Goal: Find specific page/section: Find specific page/section

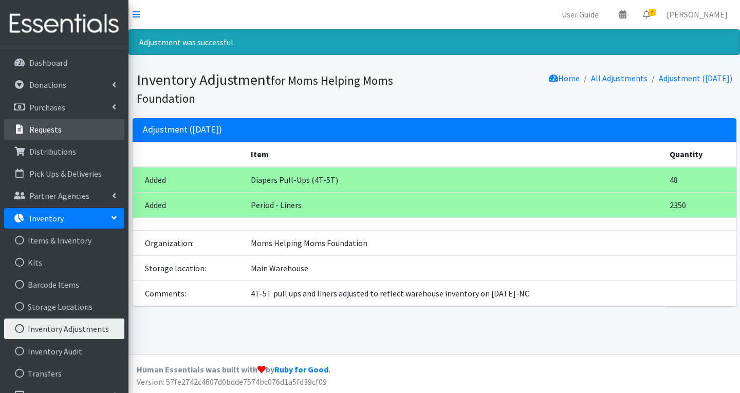
click at [63, 130] on link "Requests" at bounding box center [64, 129] width 120 height 21
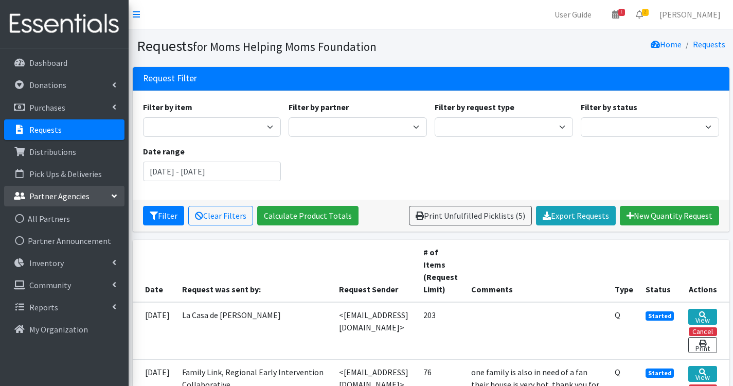
click at [66, 191] on p "Partner Agencies" at bounding box center [59, 196] width 60 height 10
click at [73, 220] on link "All Partners" at bounding box center [64, 218] width 120 height 21
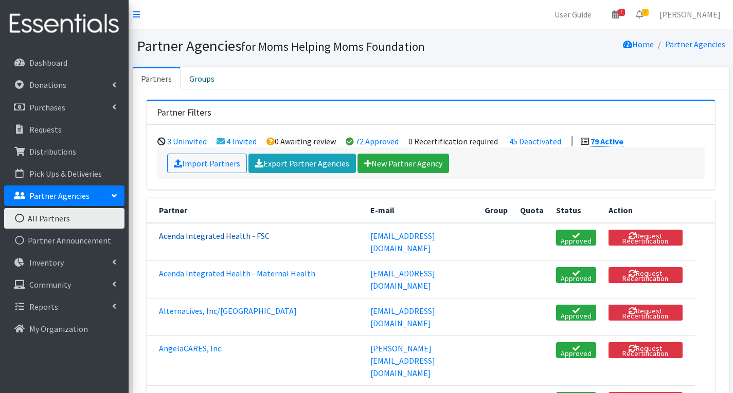
click at [222, 237] on link "Acenda Integrated Health - FSC" at bounding box center [214, 236] width 111 height 10
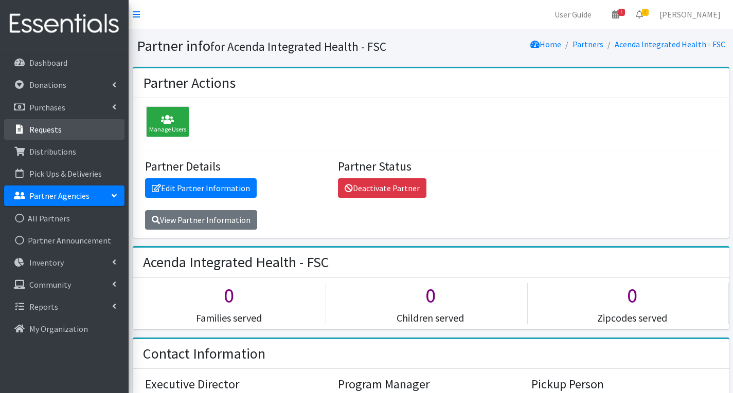
click at [60, 130] on p "Requests" at bounding box center [45, 129] width 32 height 10
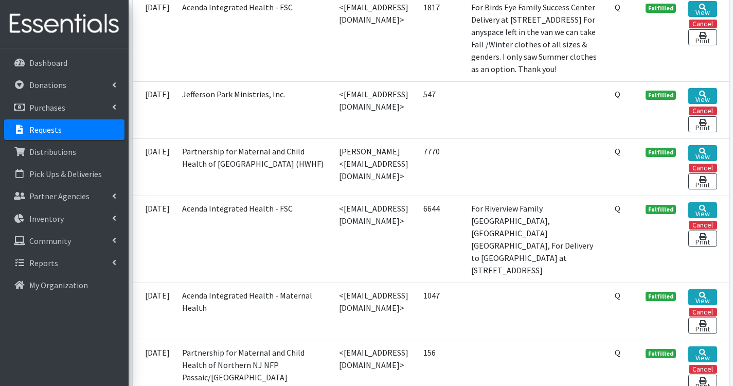
scroll to position [1131, 0]
